Goal: Information Seeking & Learning: Learn about a topic

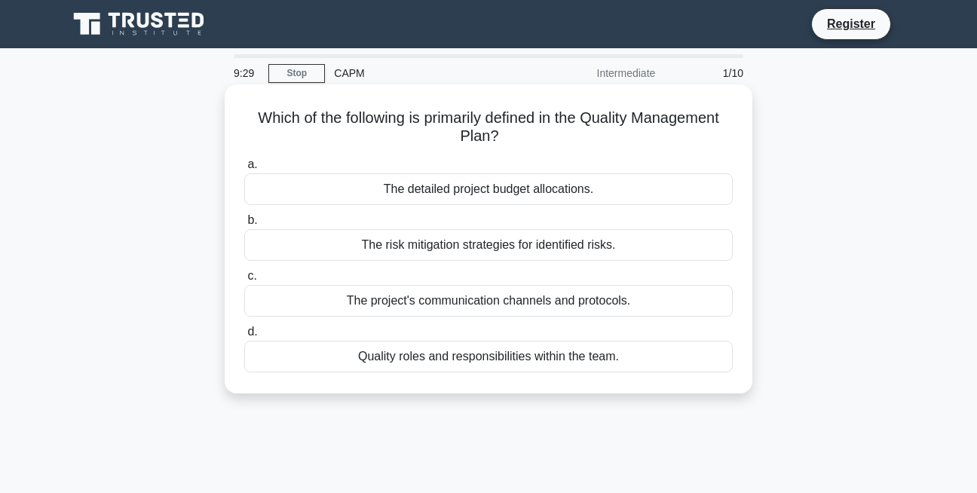
click at [282, 188] on div "The detailed project budget allocations." at bounding box center [488, 189] width 489 height 32
click at [244, 170] on input "a. The detailed project budget allocations." at bounding box center [244, 165] width 0 height 10
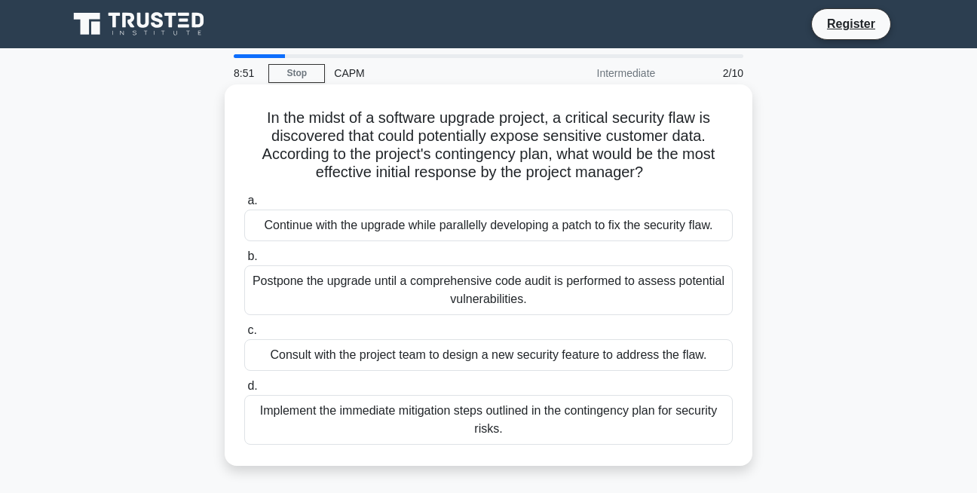
click at [266, 222] on div "Continue with the upgrade while parallelly developing a patch to fix the securi…" at bounding box center [488, 226] width 489 height 32
drag, startPoint x: 266, startPoint y: 222, endPoint x: 314, endPoint y: 230, distance: 48.9
click at [314, 230] on div "Continue with the upgrade while parallelly developing a patch to fix the securi…" at bounding box center [488, 226] width 489 height 32
click at [244, 206] on input "a. Continue with the upgrade while parallelly developing a patch to fix the sec…" at bounding box center [244, 201] width 0 height 10
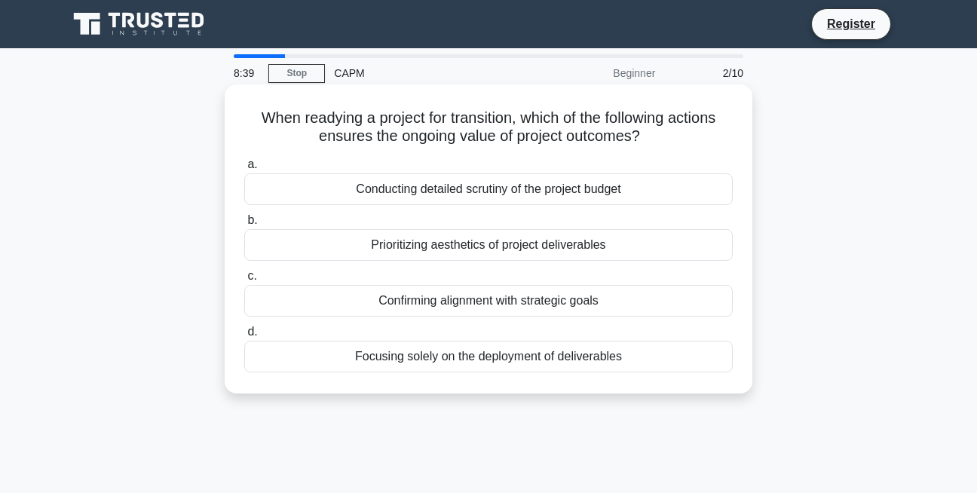
click at [350, 193] on div "Conducting detailed scrutiny of the project budget" at bounding box center [488, 189] width 489 height 32
click at [244, 170] on input "a. Conducting detailed scrutiny of the project budget" at bounding box center [244, 165] width 0 height 10
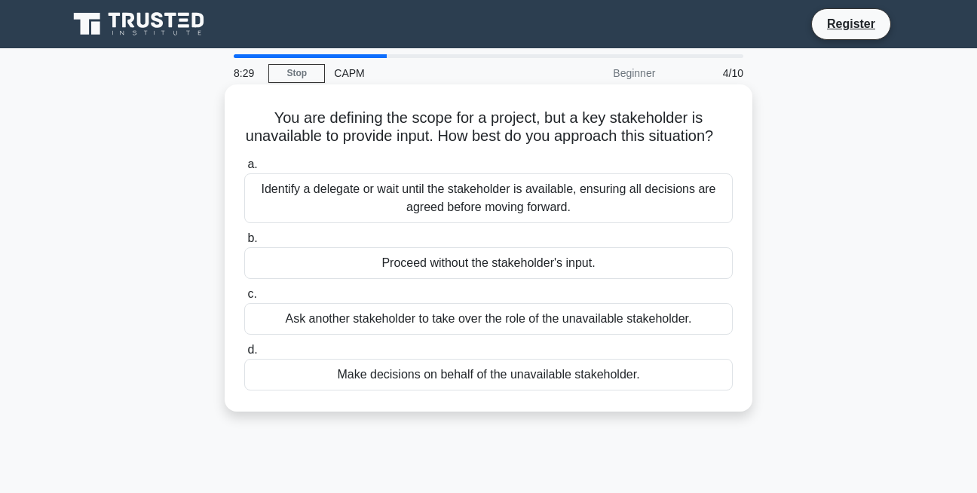
click at [273, 279] on div "Proceed without the stakeholder's input." at bounding box center [488, 263] width 489 height 32
click at [244, 244] on input "b. Proceed without the stakeholder's input." at bounding box center [244, 239] width 0 height 10
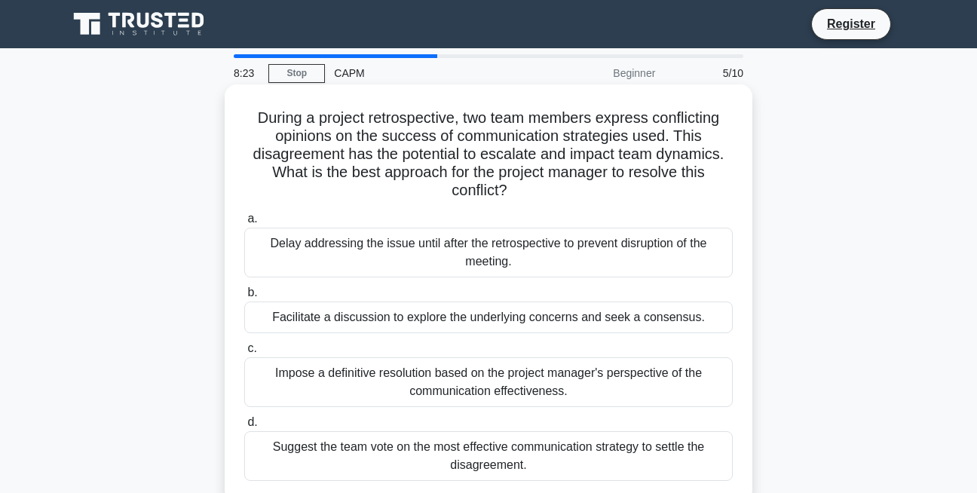
click at [320, 317] on div "Facilitate a discussion to explore the underlying concerns and seek a consensus." at bounding box center [488, 318] width 489 height 32
click at [244, 298] on input "b. Facilitate a discussion to explore the underlying concerns and seek a consen…" at bounding box center [244, 293] width 0 height 10
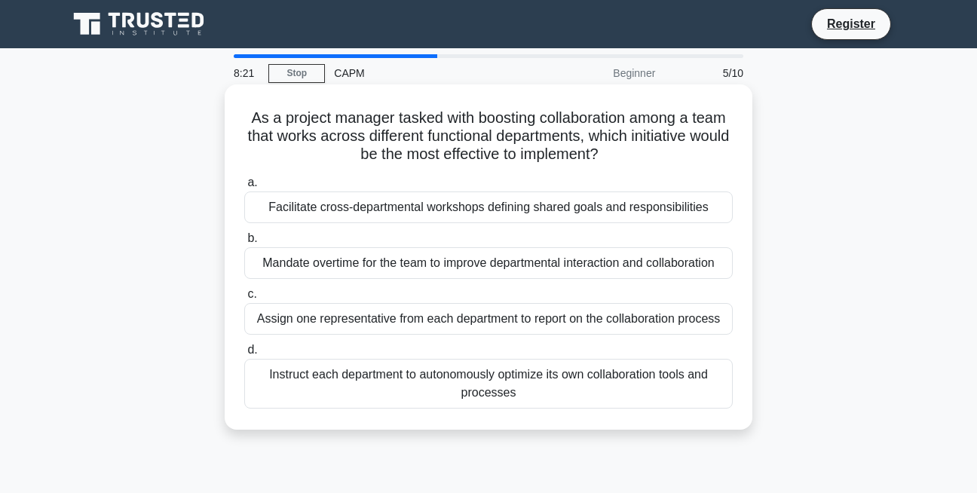
click at [314, 207] on div "Facilitate cross-departmental workshops defining shared goals and responsibilit…" at bounding box center [488, 208] width 489 height 32
click at [244, 188] on input "a. Facilitate cross-departmental workshops defining shared goals and responsibi…" at bounding box center [244, 183] width 0 height 10
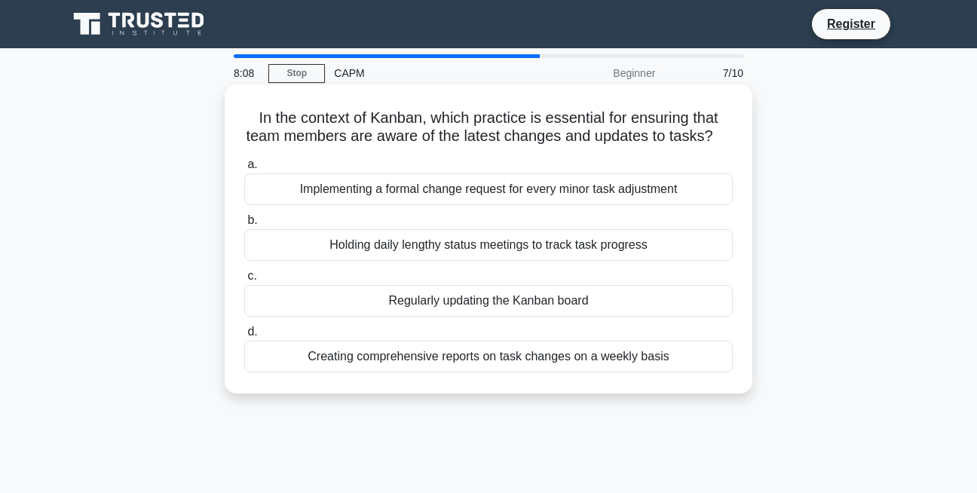
click at [339, 317] on div "Regularly updating the Kanban board" at bounding box center [488, 301] width 489 height 32
click at [244, 281] on input "c. Regularly updating the Kanban board" at bounding box center [244, 276] width 0 height 10
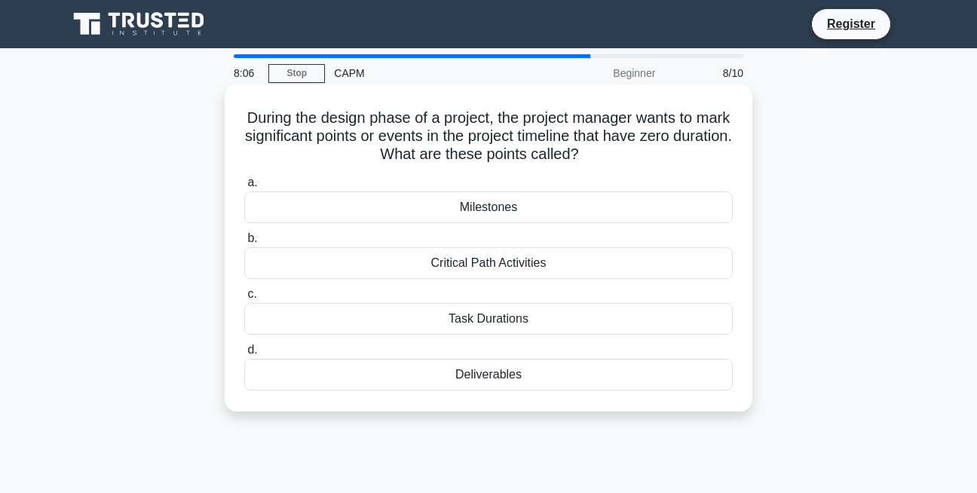
click at [427, 213] on div "Milestones" at bounding box center [488, 208] width 489 height 32
click at [244, 188] on input "a. Milestones" at bounding box center [244, 183] width 0 height 10
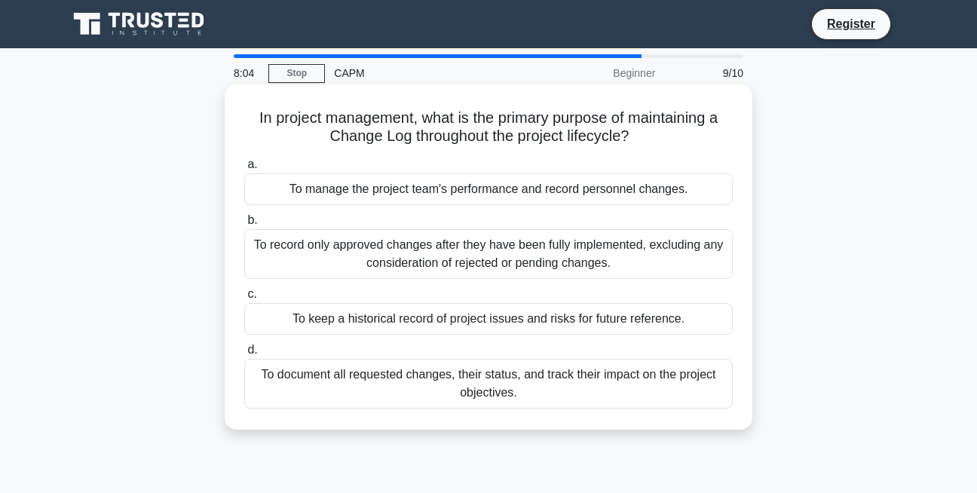
click at [367, 327] on div "To keep a historical record of project issues and risks for future reference." at bounding box center [488, 319] width 489 height 32
click at [244, 299] on input "c. To keep a historical record of project issues and risks for future reference." at bounding box center [244, 295] width 0 height 10
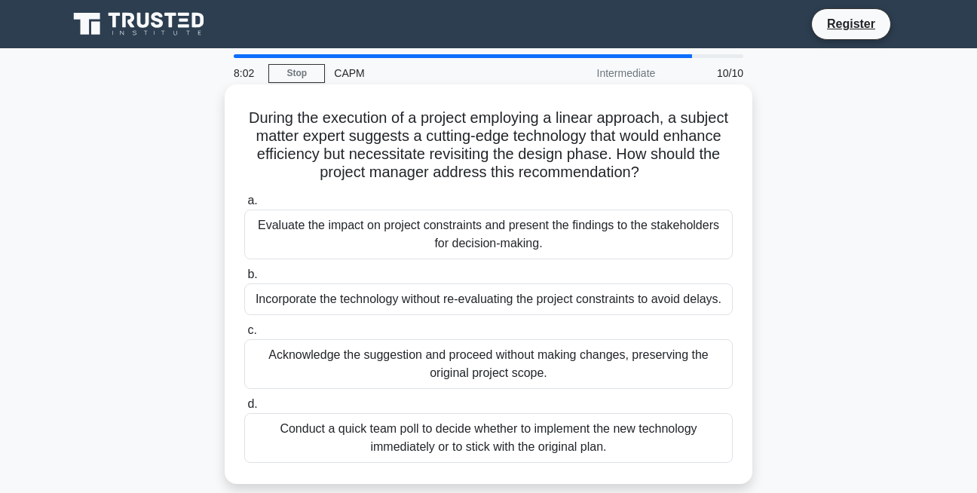
click at [408, 245] on div "Evaluate the impact on project constraints and present the findings to the stak…" at bounding box center [488, 235] width 489 height 50
click at [244, 206] on input "a. Evaluate the impact on project constraints and present the findings to the s…" at bounding box center [244, 201] width 0 height 10
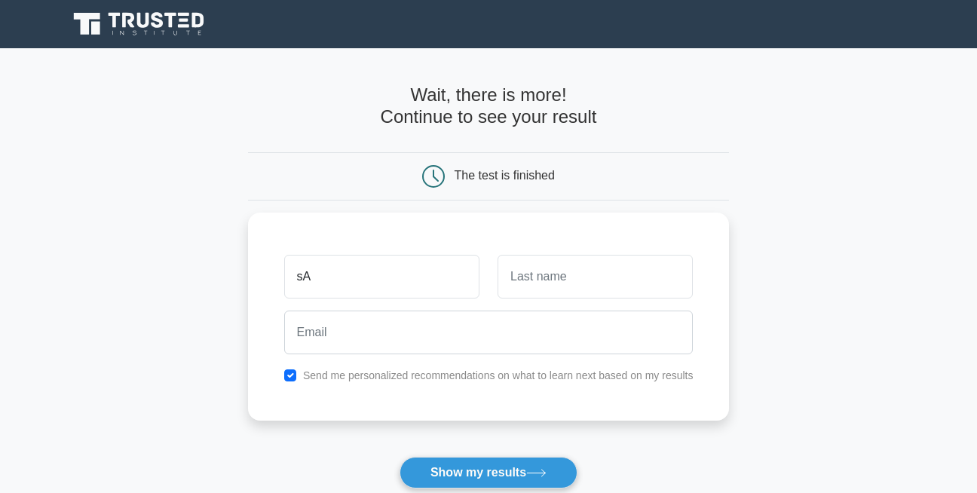
type input "s"
type input "Saidu"
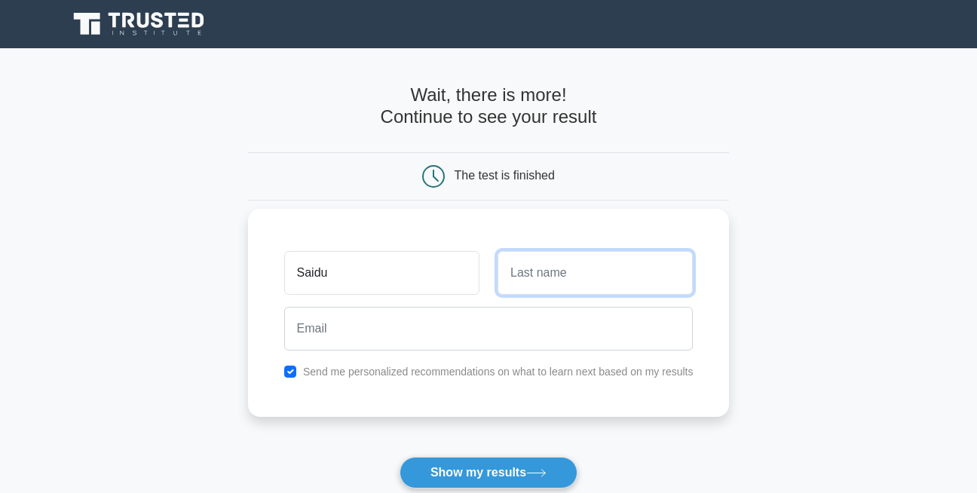
click at [535, 291] on input "text" at bounding box center [595, 273] width 195 height 44
type input "Dahiru"
click at [403, 307] on div at bounding box center [489, 329] width 428 height 56
click at [415, 351] on div at bounding box center [489, 329] width 428 height 56
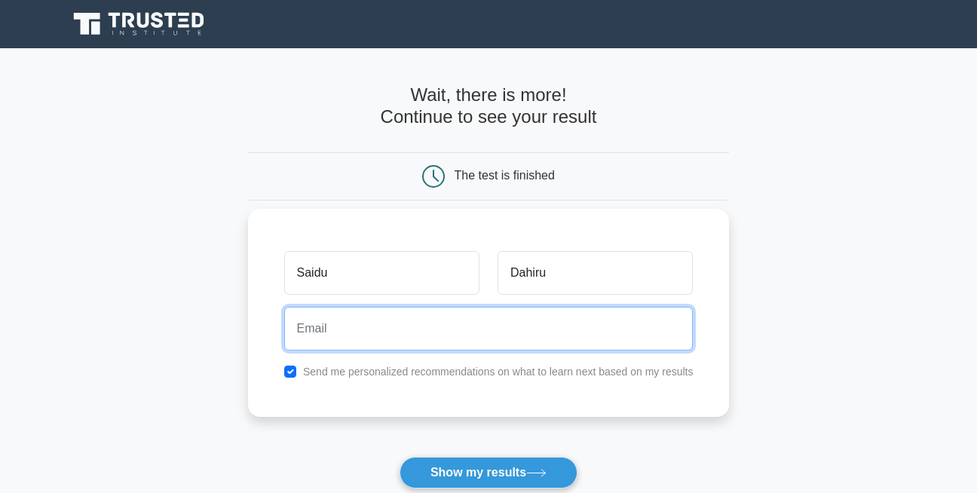
click at [314, 336] on input "email" at bounding box center [488, 329] width 409 height 44
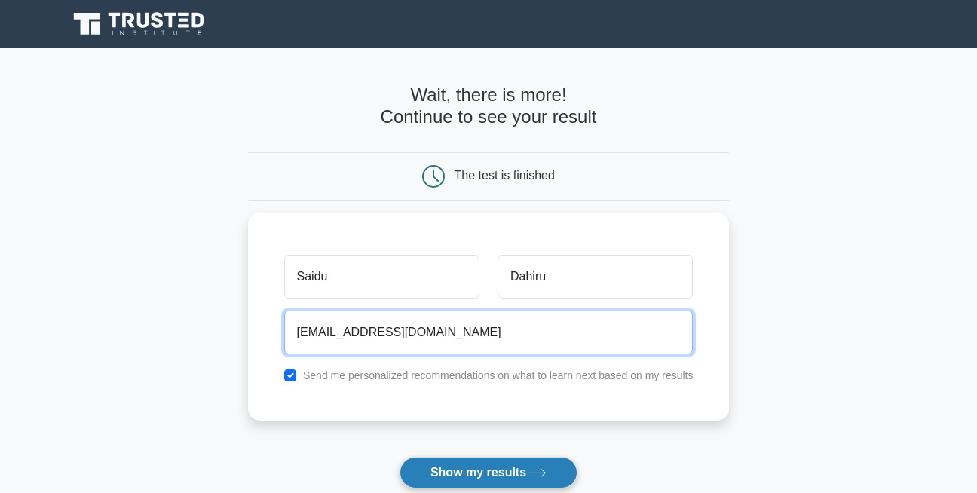
type input "[EMAIL_ADDRESS][DOMAIN_NAME]"
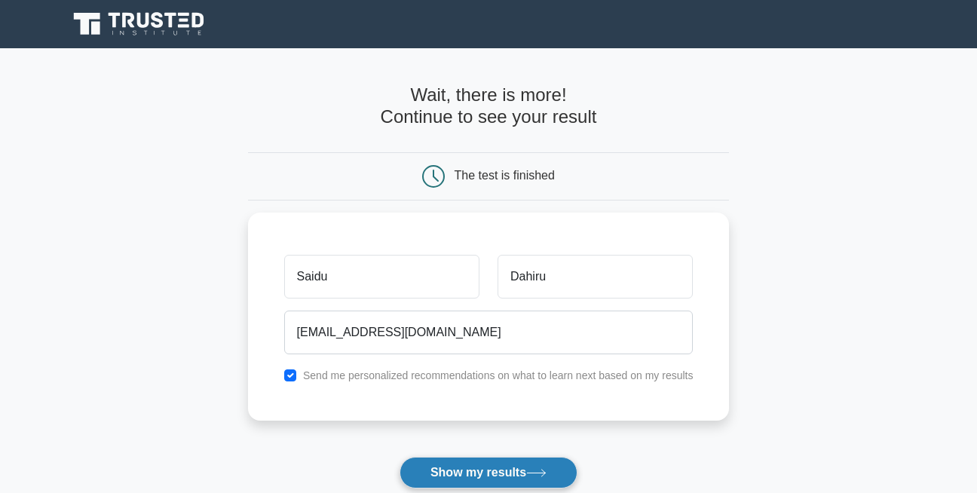
click at [471, 468] on button "Show my results" at bounding box center [489, 473] width 178 height 32
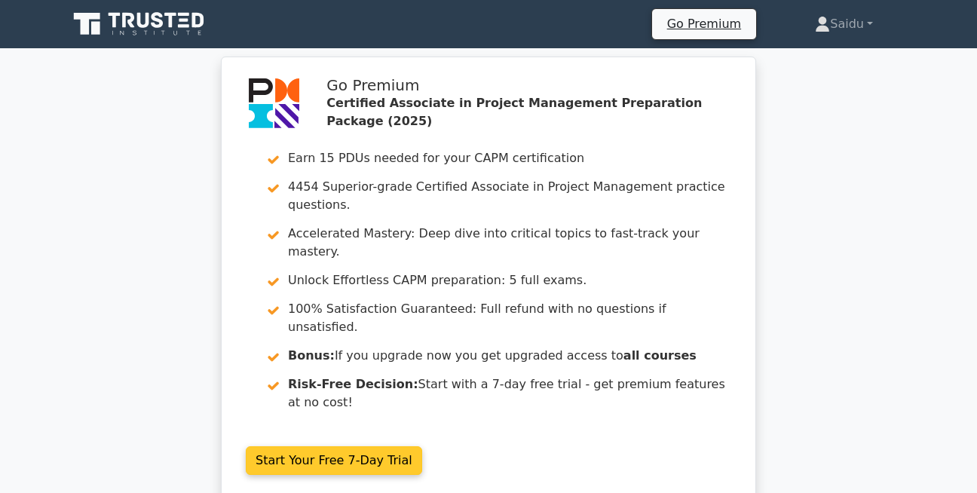
click at [306, 446] on link "Start Your Free 7-Day Trial" at bounding box center [334, 460] width 176 height 29
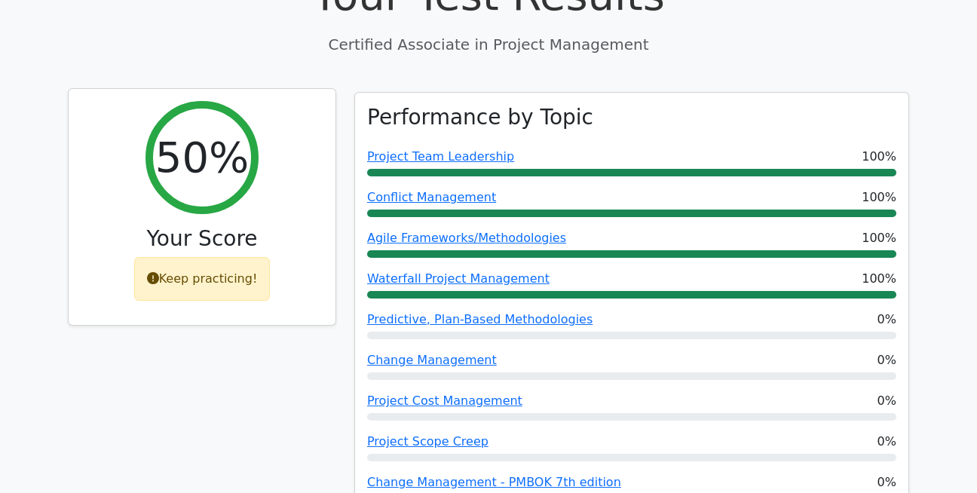
scroll to position [592, 0]
